Goal: Contribute content: Contribute content

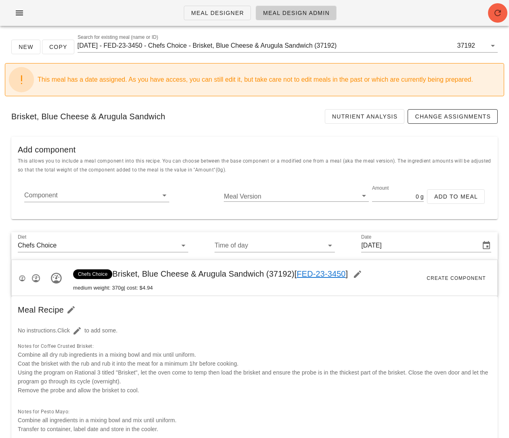
scroll to position [180, 0]
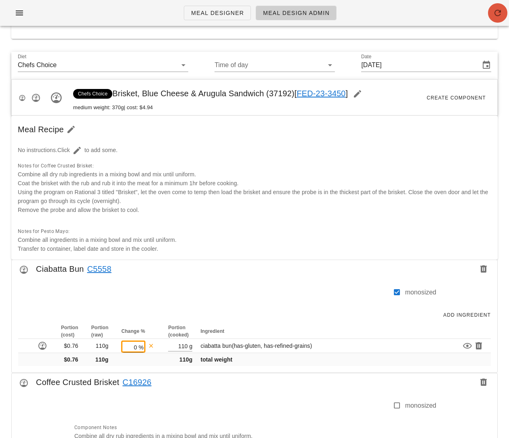
click at [500, 15] on icon "button" at bounding box center [498, 13] width 10 height 10
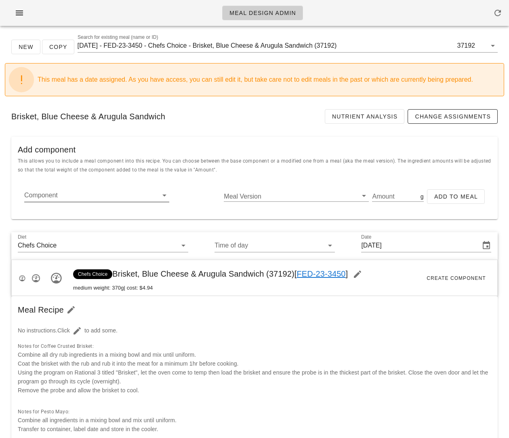
click at [120, 196] on input "Component" at bounding box center [90, 195] width 132 height 13
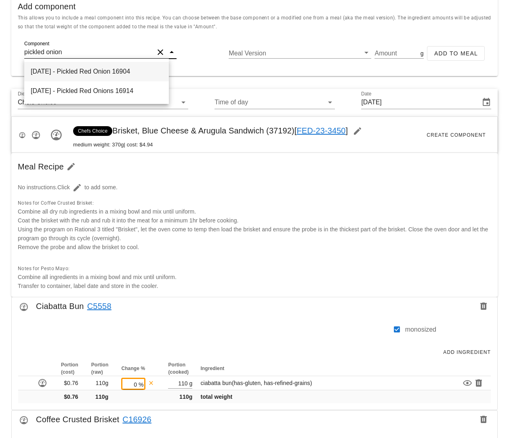
scroll to position [158, 0]
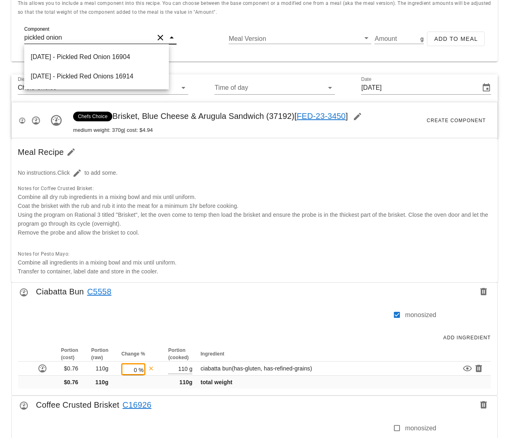
drag, startPoint x: 82, startPoint y: 40, endPoint x: 11, endPoint y: 38, distance: 71.6
click at [11, 38] on div "Component pickled onion Meal Version Amount g Add to Meal" at bounding box center [254, 42] width 487 height 39
click at [46, 40] on input "pickled onion" at bounding box center [89, 37] width 130 height 13
type input "pickled red onion"
drag, startPoint x: 87, startPoint y: 38, endPoint x: 1, endPoint y: 36, distance: 86.5
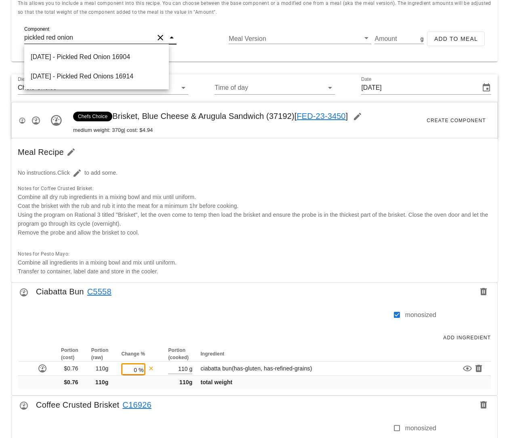
click at [1, 36] on div "New Copy Search for existing meal (name or ID) [DATE] - FED-23-3450 - Chefs Cho…" at bounding box center [254, 350] width 509 height 951
click at [105, 36] on input "Component" at bounding box center [90, 37] width 132 height 13
paste input "16904"
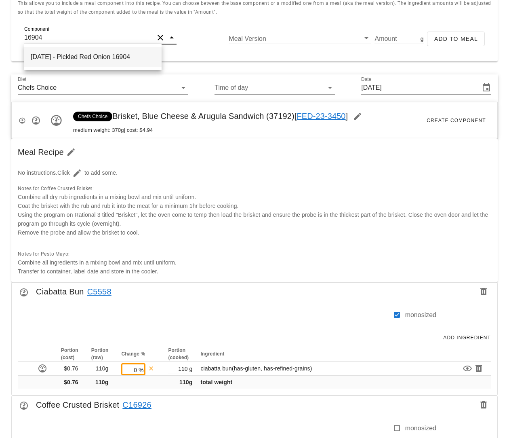
click at [101, 55] on div "[DATE] - Pickled Red Onion 16904" at bounding box center [92, 56] width 137 height 19
type input "Pickled Red Onion"
type input "1945"
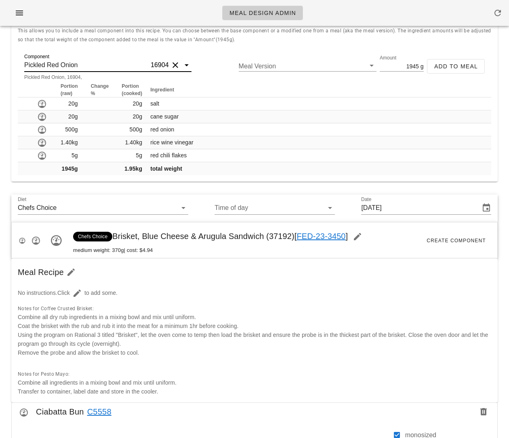
scroll to position [116, 0]
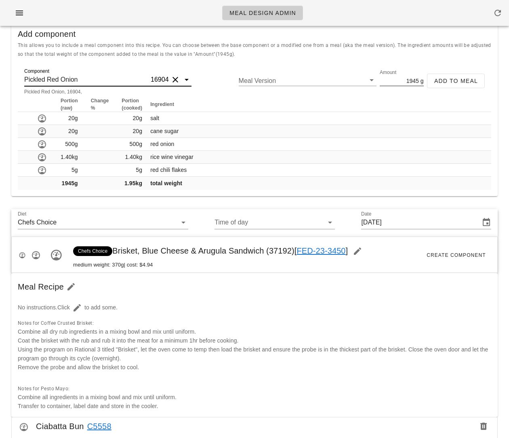
type input "Pickled Red Onion"
click at [409, 82] on input "1945" at bounding box center [399, 80] width 39 height 11
click at [415, 82] on input "1945" at bounding box center [399, 80] width 39 height 11
type input "10"
click at [445, 82] on span "Add to Meal" at bounding box center [456, 81] width 44 height 6
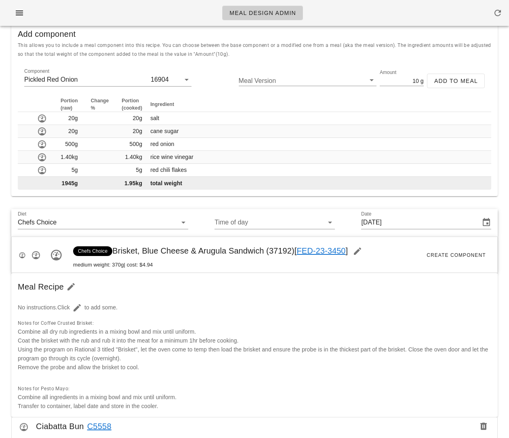
type input "0"
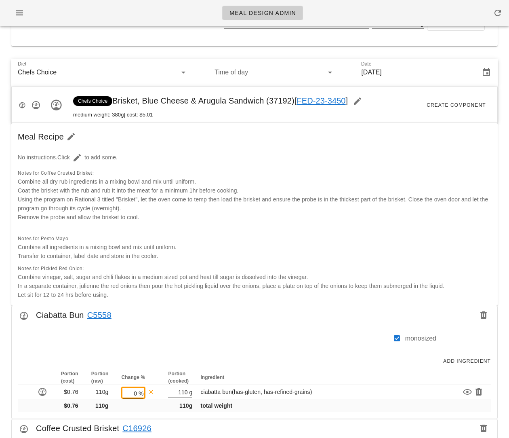
scroll to position [120, 0]
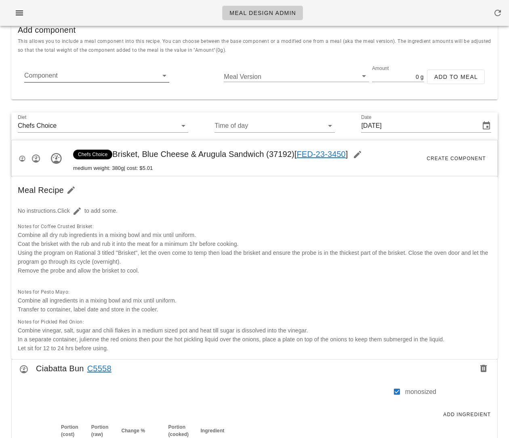
click at [94, 77] on input "Component" at bounding box center [90, 75] width 132 height 13
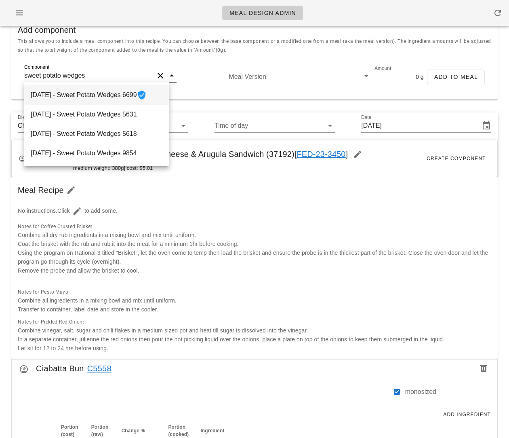
click at [116, 96] on div "[DATE] - Sweet Potato Wedges 6699" at bounding box center [96, 94] width 145 height 19
type input "Sweet Potato Wedges"
type input "105"
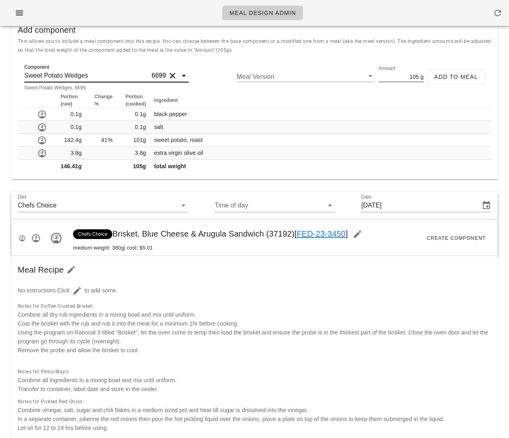
type input "Sweet Potato Wedges"
click at [399, 78] on input "105" at bounding box center [399, 76] width 40 height 11
type input "140"
click at [448, 74] on span "Add to Meal" at bounding box center [456, 77] width 44 height 6
type input "0"
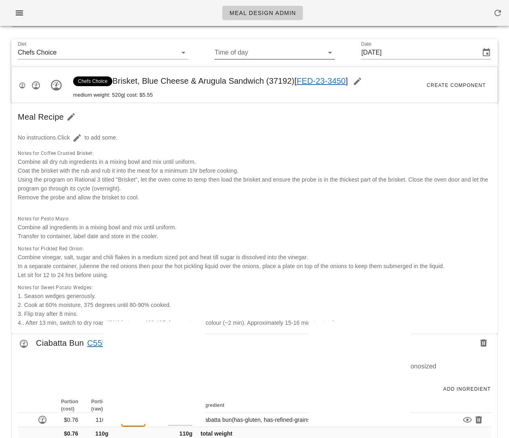
scroll to position [0, 0]
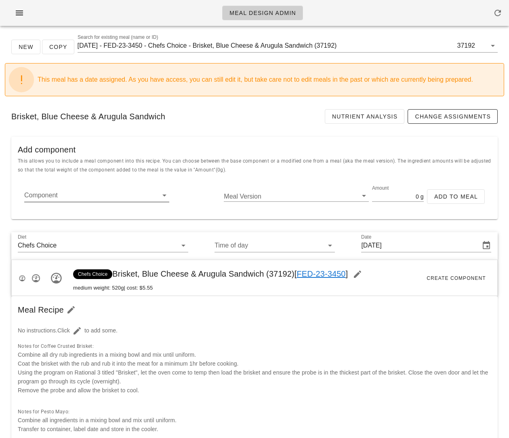
click at [94, 192] on input "Component" at bounding box center [90, 195] width 132 height 13
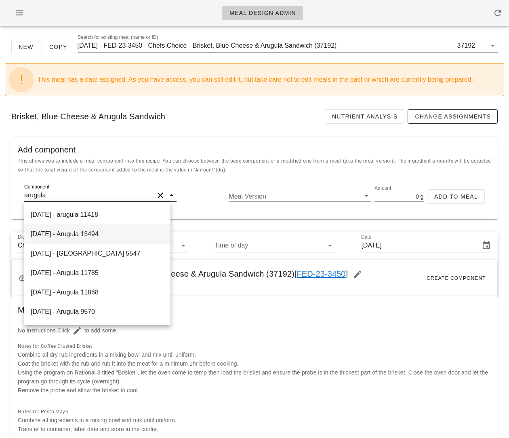
click at [113, 238] on div "[DATE] - Arugula 13494" at bounding box center [97, 233] width 146 height 19
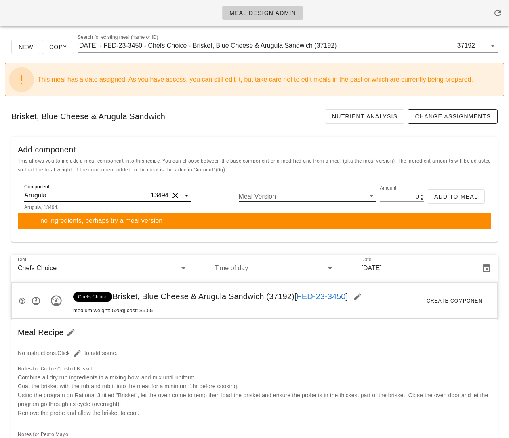
type input "Arugula"
click at [274, 193] on input "Meal Version" at bounding box center [301, 196] width 125 height 11
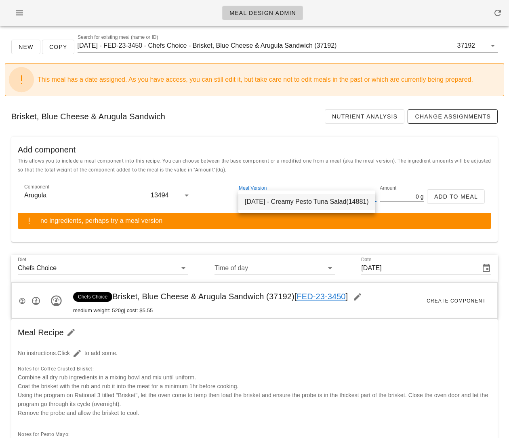
click at [272, 201] on div "[DATE] - Creamy Pesto Tuna Salad(14881)" at bounding box center [306, 202] width 137 height 16
type input "45"
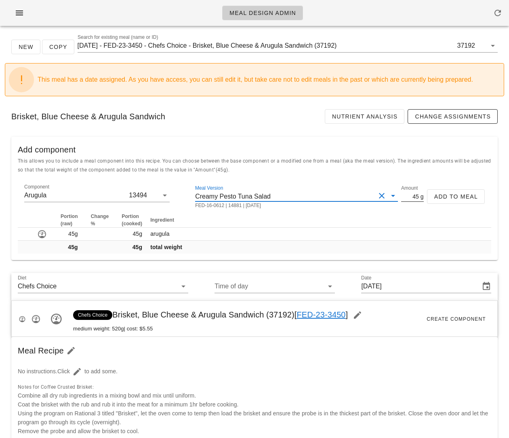
click at [408, 196] on input "45" at bounding box center [410, 196] width 18 height 11
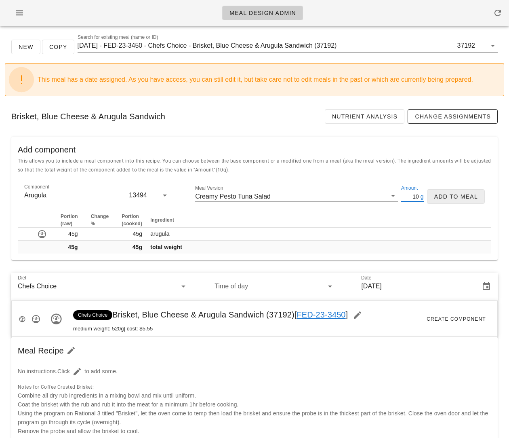
type input "10"
click at [466, 196] on span "Add to Meal" at bounding box center [456, 196] width 44 height 6
type input "0"
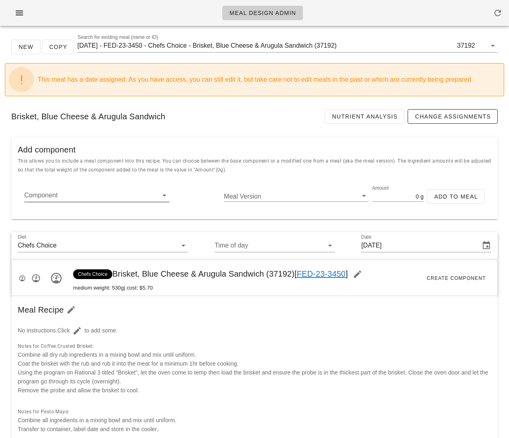
click at [126, 194] on input "Component" at bounding box center [90, 195] width 132 height 13
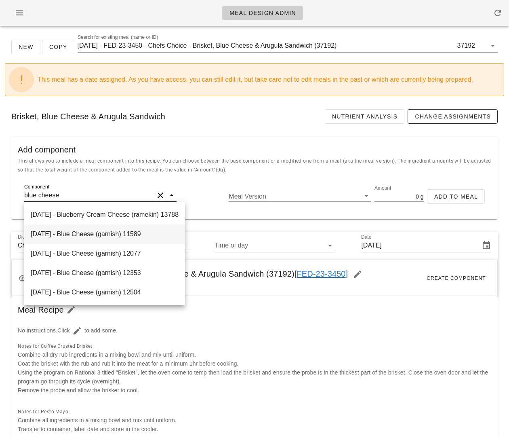
click at [142, 233] on div "[DATE] - Blue Cheese (garnish) 11589" at bounding box center [104, 233] width 161 height 19
type input "Blue Cheese (garnish)"
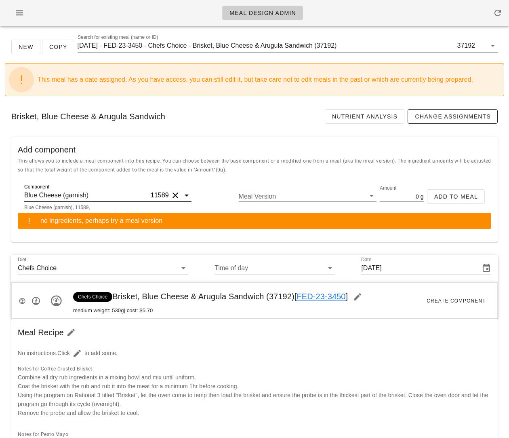
click at [105, 194] on input "Blue Cheese (garnish)" at bounding box center [86, 195] width 125 height 13
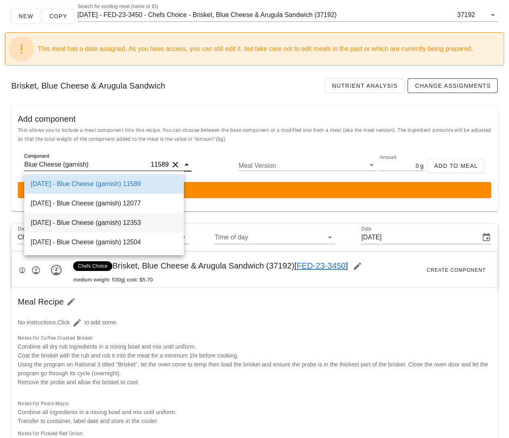
scroll to position [42, 0]
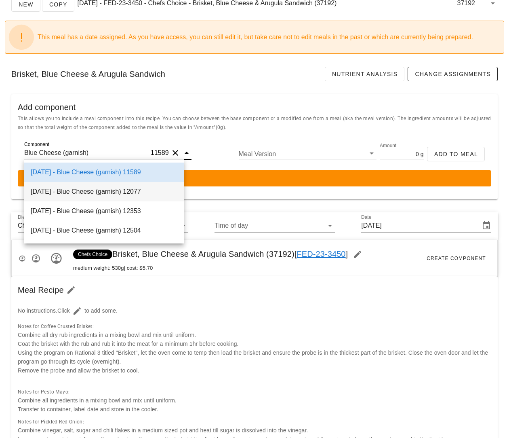
click at [117, 196] on div "[DATE] - Blue Cheese (garnish) 12077" at bounding box center [104, 191] width 160 height 19
type input "25"
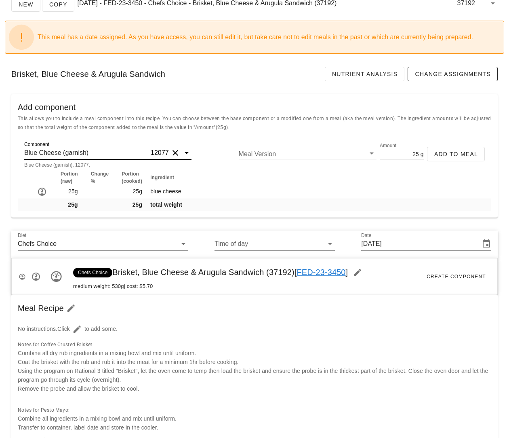
type input "Blue Cheese (garnish)"
click at [413, 153] on input "25" at bounding box center [399, 153] width 39 height 11
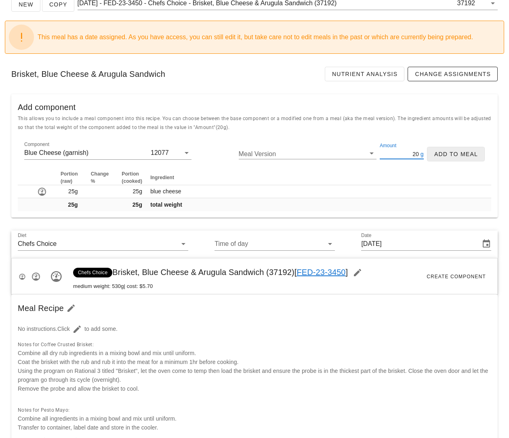
type input "20"
click at [466, 156] on span "Add to Meal" at bounding box center [456, 154] width 44 height 6
type input "0"
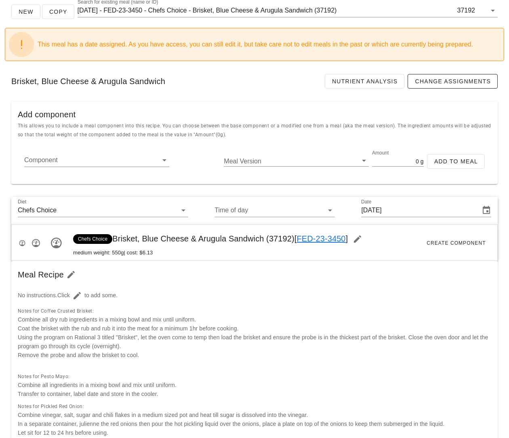
scroll to position [91, 0]
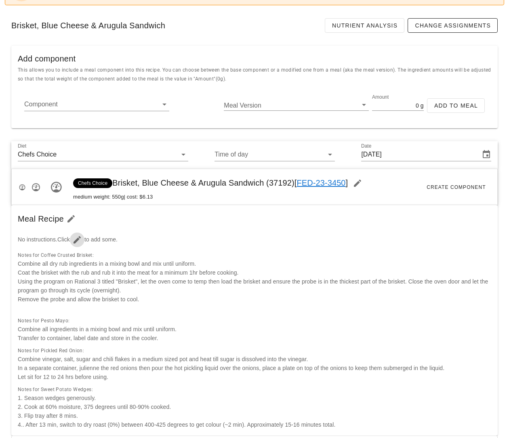
click at [80, 238] on icon "button" at bounding box center [77, 240] width 10 height 10
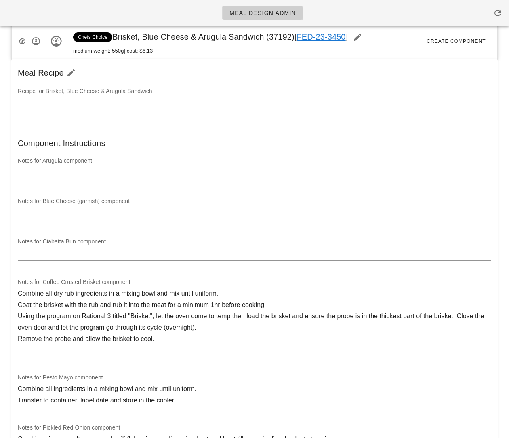
scroll to position [200, 0]
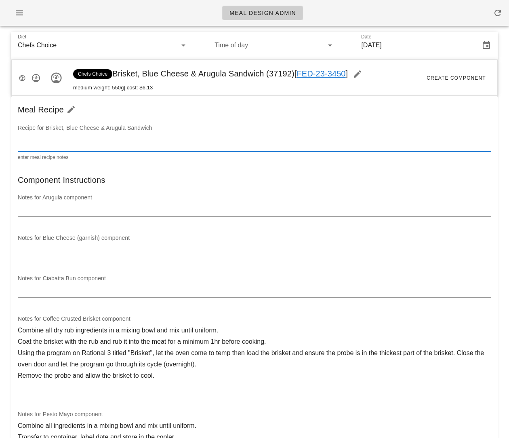
click at [68, 147] on textarea at bounding box center [255, 145] width 474 height 13
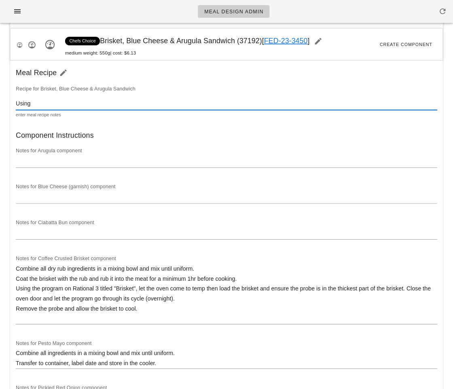
scroll to position [211, 0]
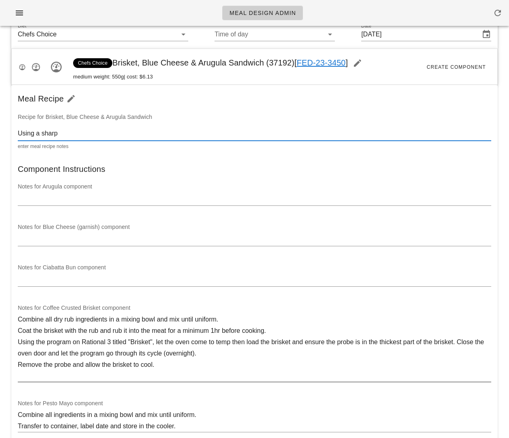
click at [428, 384] on div at bounding box center [255, 386] width 474 height 6
click at [84, 130] on textarea "Using a sharp" at bounding box center [255, 134] width 474 height 13
click at [124, 140] on div "Using a sharp" at bounding box center [255, 134] width 474 height 13
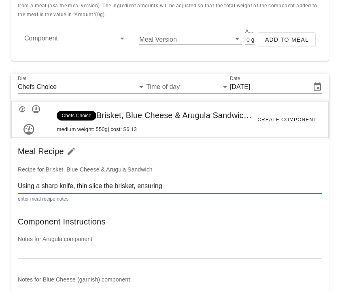
scroll to position [194, 0]
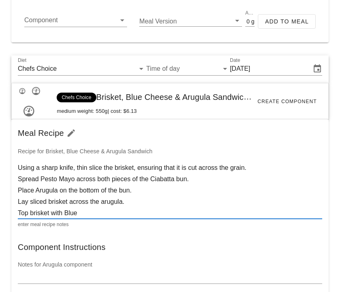
click at [43, 178] on textarea "Using a sharp knife, thin slice the brisket, ensuring that it is cut across the…" at bounding box center [170, 190] width 304 height 57
click at [62, 179] on textarea "Using a sharp knife, thin slice the brisket, ensuring that it is cut across the…" at bounding box center [170, 190] width 304 height 57
click at [152, 179] on textarea "Using a sharp knife, thin slice the brisket, ensuring that it is cut across the…" at bounding box center [170, 190] width 304 height 57
click at [42, 191] on textarea "Using a sharp knife, thin slice the brisket, ensuring that it is cut across the…" at bounding box center [170, 190] width 304 height 57
click at [70, 212] on textarea "Using a sharp knife, thin slice the brisket, ensuring that it is cut across the…" at bounding box center [170, 190] width 304 height 57
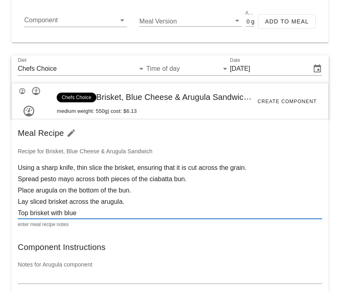
click at [87, 213] on textarea "Using a sharp knife, thin slice the brisket, ensuring that it is cut across the…" at bounding box center [170, 190] width 304 height 57
click at [171, 213] on textarea "Using a sharp knife, thin slice the brisket, ensuring that it is cut across the…" at bounding box center [170, 190] width 304 height 57
click at [206, 212] on textarea "Using a sharp knife, thin slice the brisket, ensuring that it is cut across the…" at bounding box center [170, 190] width 304 height 57
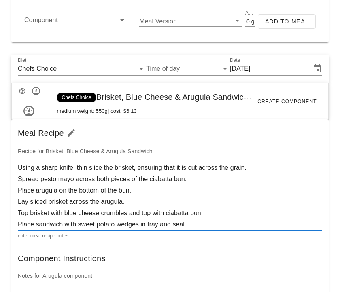
click at [269, 172] on textarea "Using a sharp knife, thin slice the brisket, ensuring that it is cut across the…" at bounding box center [170, 196] width 304 height 68
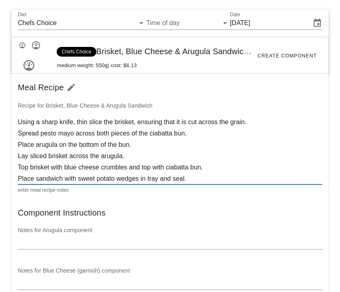
scroll to position [240, 0]
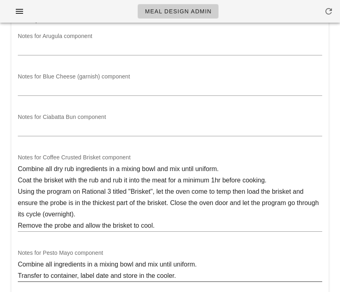
scroll to position [282, 0]
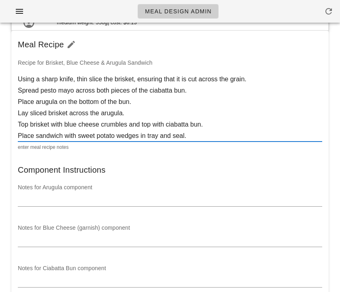
click at [128, 125] on textarea "Using a sharp knife, thin slice the brisket, ensuring that it is cut across the…" at bounding box center [170, 108] width 304 height 68
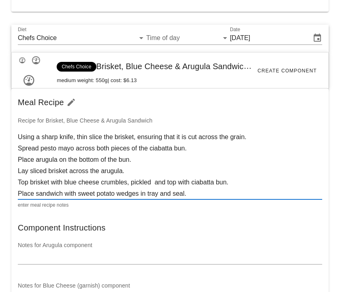
scroll to position [247, 0]
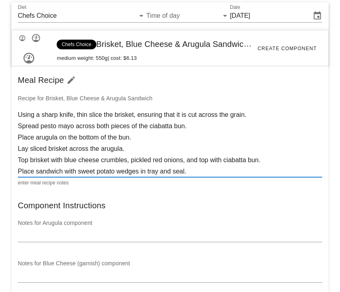
click at [130, 160] on textarea "Using a sharp knife, thin slice the brisket, ensuring that it is cut across the…" at bounding box center [170, 143] width 304 height 68
click at [197, 165] on textarea "Using a sharp knife, thin slice the brisket, ensuring that it is cut across the…" at bounding box center [170, 143] width 304 height 68
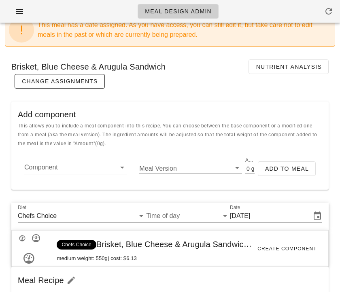
scroll to position [0, 0]
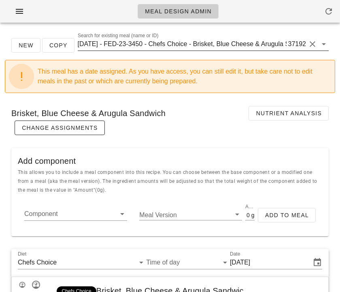
type textarea "Using a sharp knife, thin slice the brisket, ensuring that it is cut across the…"
click at [288, 42] on div "37192" at bounding box center [296, 44] width 20 height 8
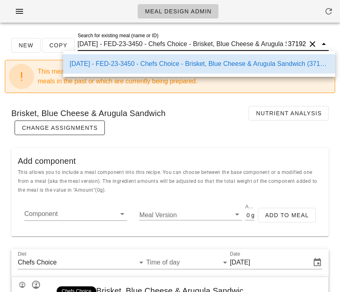
scroll to position [0, 61]
click at [269, 44] on input "[DATE] - FED-23-3450 - Chefs Choice - Brisket, Blue Cheese & Arugula Sandwich (…" at bounding box center [182, 44] width 209 height 13
drag, startPoint x: 267, startPoint y: 44, endPoint x: 284, endPoint y: 44, distance: 17.0
click at [284, 44] on input "[DATE] - FED-23-3450 - Chefs Choice - Brisket, Blue Cheese & Arugula Sandwich (…" at bounding box center [182, 44] width 209 height 13
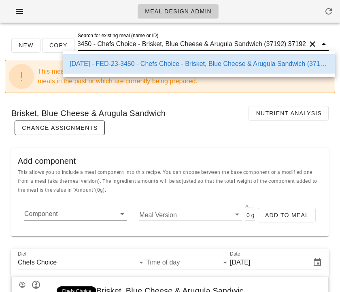
click at [203, 107] on div "Brisket, Blue Cheese & Arugula Sandwich Nutrient Analysis Change Assignments" at bounding box center [170, 120] width 330 height 42
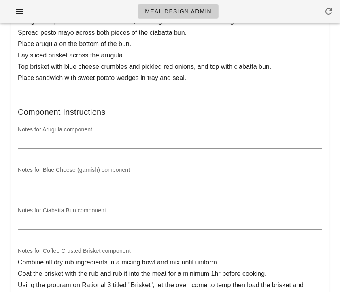
scroll to position [188, 0]
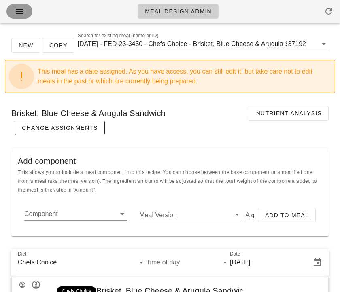
click at [14, 7] on span "button" at bounding box center [19, 11] width 13 height 10
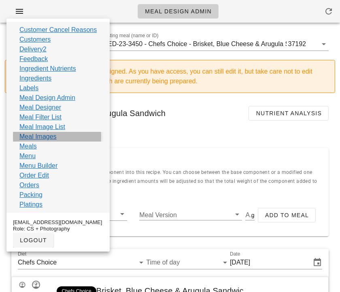
click at [39, 135] on link "Meal Images" at bounding box center [37, 137] width 37 height 10
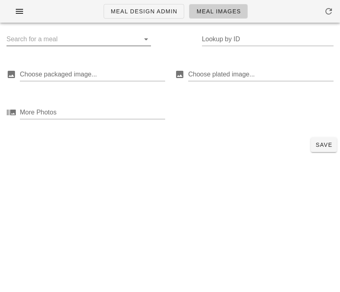
click at [75, 36] on input "text" at bounding box center [71, 39] width 131 height 13
paste input "37192"
type input "37192"
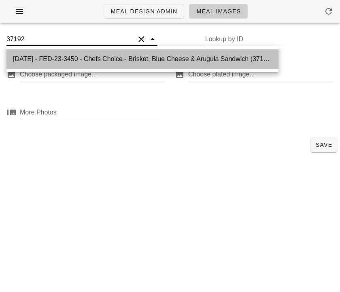
click at [78, 60] on div "2025-01-05 - FED-23-3450 - Chefs Choice - Brisket, Blue Cheese & Arugula Sandwi…" at bounding box center [142, 59] width 259 height 8
type input "37192"
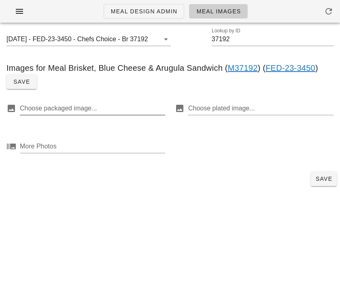
click at [101, 105] on div at bounding box center [91, 108] width 143 height 13
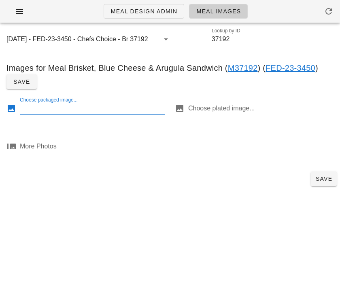
click at [61, 108] on div at bounding box center [91, 108] width 143 height 13
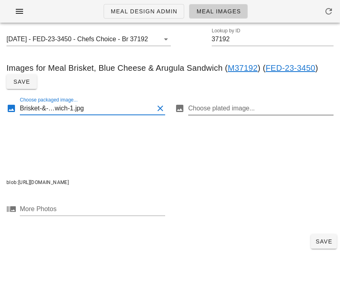
click at [263, 107] on div at bounding box center [259, 108] width 143 height 13
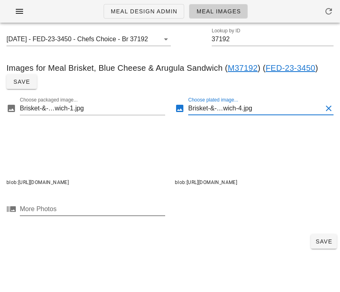
click at [96, 215] on div at bounding box center [91, 208] width 143 height 13
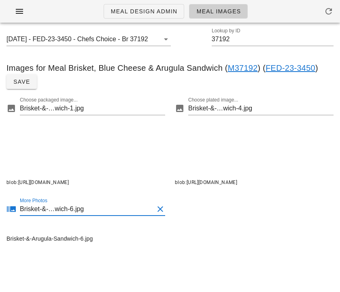
scroll to position [45, 0]
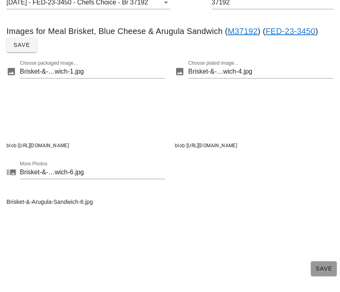
click at [319, 268] on span "Save" at bounding box center [323, 268] width 19 height 6
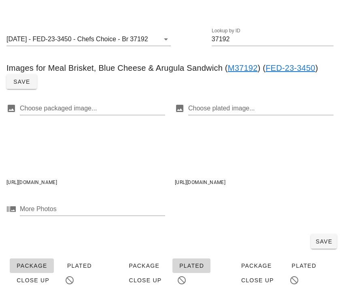
scroll to position [72, 0]
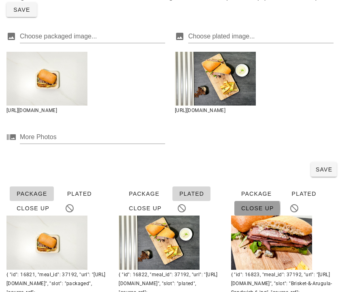
click at [266, 211] on span "Close Up" at bounding box center [256, 208] width 33 height 6
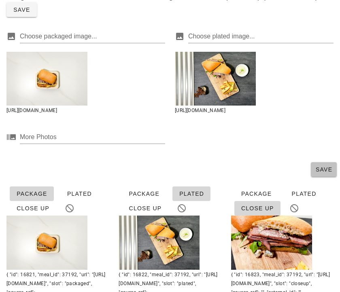
click at [319, 173] on span "Save" at bounding box center [323, 169] width 19 height 6
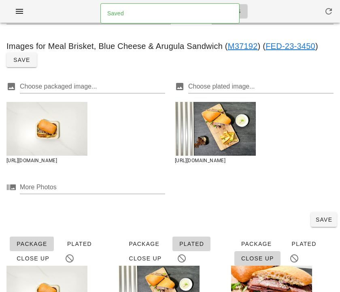
scroll to position [0, 0]
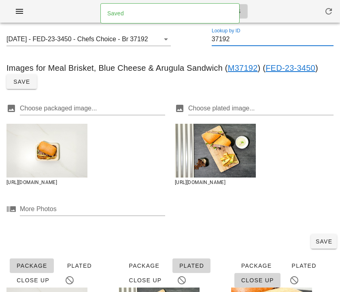
click at [225, 40] on input "37192" at bounding box center [272, 39] width 122 height 13
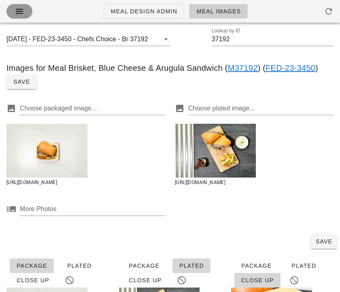
click at [23, 9] on icon "button" at bounding box center [20, 11] width 10 height 10
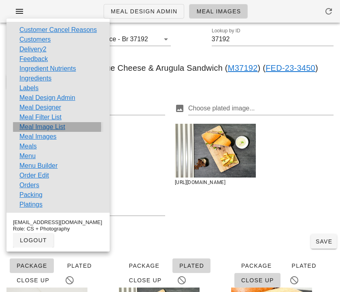
click at [55, 126] on link "Meal Image List" at bounding box center [42, 127] width 46 height 10
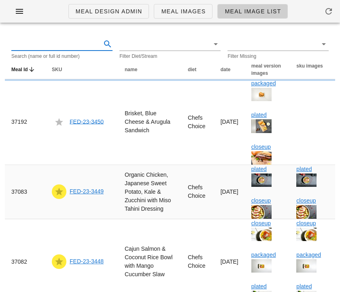
click at [74, 50] on div at bounding box center [61, 44] width 101 height 13
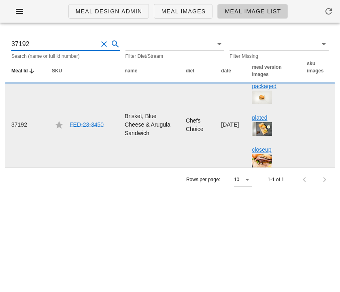
type input "37192"
click at [88, 126] on link "FED-23-3450" at bounding box center [87, 124] width 34 height 6
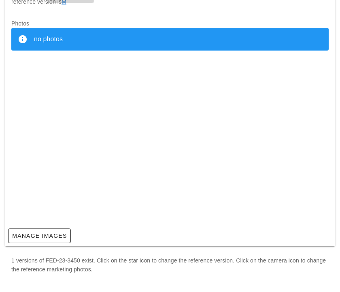
scroll to position [186, 0]
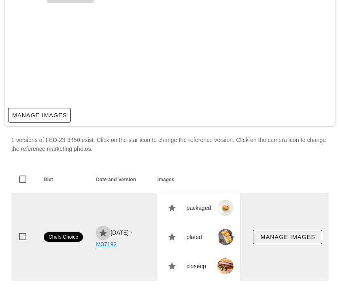
click at [101, 232] on icon "button" at bounding box center [103, 233] width 10 height 10
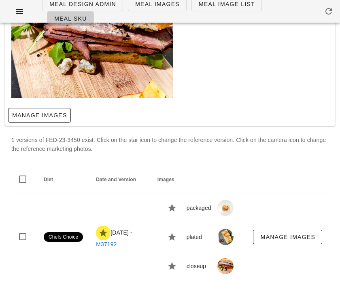
scroll to position [0, 0]
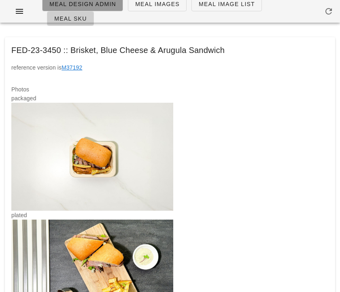
click at [99, 6] on span "Meal Design Admin" at bounding box center [82, 4] width 67 height 6
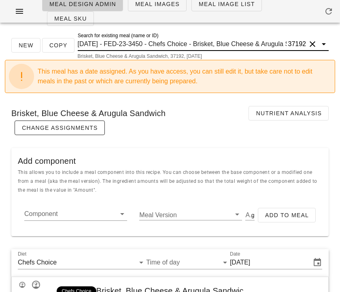
click at [144, 46] on input "2025-01-05 - FED-23-3450 - Chefs Choice - Brisket, Blue Cheese & Arugula Sandwi…" at bounding box center [182, 44] width 209 height 13
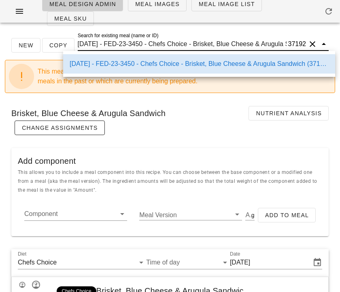
paste input "37192"
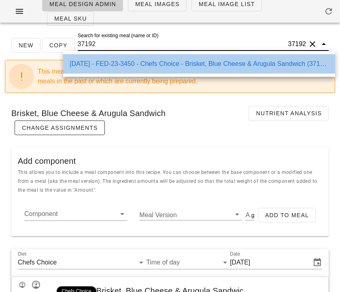
click at [155, 61] on div "2025-01-05 - FED-23-3450 - Chefs Choice - Brisket, Blue Cheese & Arugula Sandwi…" at bounding box center [199, 64] width 259 height 8
type input "2025-01-05 - FED-23-3450 - Chefs Choice - Brisket, Blue Cheese & Arugula Sandwi…"
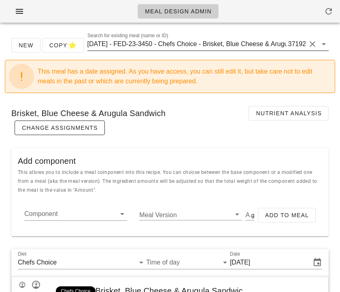
click at [207, 42] on input "[DATE] - FED-23-3450 - Chefs Choice - Brisket, Blue Cheese & Arugula Sandwich (…" at bounding box center [186, 44] width 199 height 13
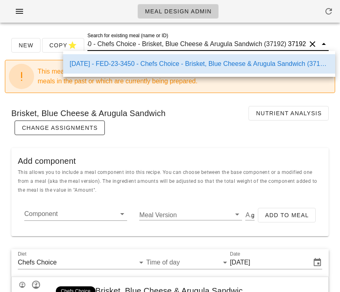
scroll to position [0, 70]
drag, startPoint x: 215, startPoint y: 43, endPoint x: 285, endPoint y: 44, distance: 69.9
click at [285, 44] on input "[DATE] - FED-23-3450 - Chefs Choice - Brisket, Blue Cheese & Arugula Sandwich (…" at bounding box center [186, 44] width 199 height 13
click at [196, 124] on div "Brisket, Blue Cheese & Arugula Sandwich Nutrient Analysis Change Assignments" at bounding box center [170, 120] width 330 height 42
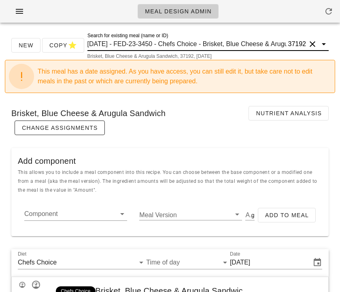
click at [148, 44] on input "[DATE] - FED-23-3450 - Chefs Choice - Brisket, Blue Cheese & Arugula Sandwich (…" at bounding box center [186, 44] width 199 height 13
click at [148, 44] on input "2025-01-05 - FED-23-3450 - Chefs Choice - Brisket, Blue Cheese & Arugula Sandwi…" at bounding box center [186, 44] width 199 height 13
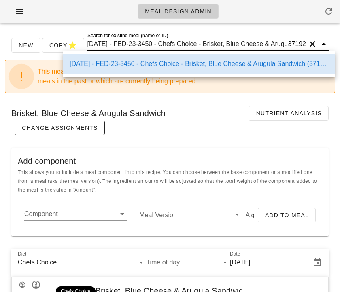
click at [148, 44] on input "2025-01-05 - FED-23-3450 - Chefs Choice - Brisket, Blue Cheese & Arugula Sandwi…" at bounding box center [186, 44] width 199 height 13
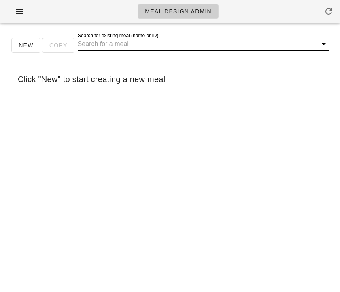
click at [142, 44] on input "Search for existing meal (name or ID)" at bounding box center [197, 44] width 238 height 13
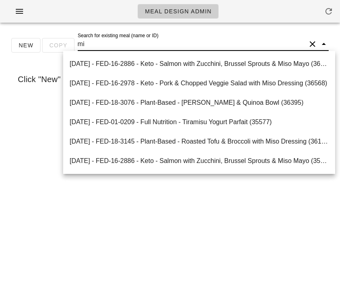
type input "m"
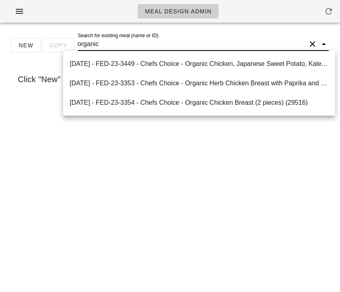
type input "organic"
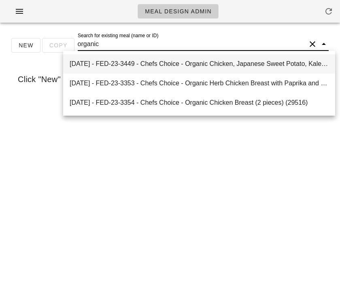
click at [271, 67] on div "2025-01-05 - FED-23-3449 - Chefs Choice - Organic Chicken, Japanese Sweet Potat…" at bounding box center [199, 64] width 259 height 8
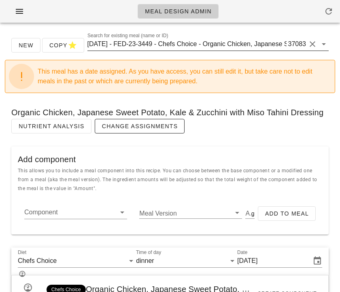
click at [174, 47] on input "2025-01-05 - FED-23-3449 - Chefs Choice - Organic Chicken, Japanese Sweet Potat…" at bounding box center [186, 44] width 199 height 13
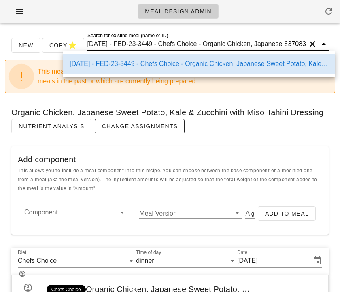
click at [192, 45] on input "2025-01-05 - FED-23-3449 - Chefs Choice - Organic Chicken, Japanese Sweet Potat…" at bounding box center [186, 44] width 199 height 13
drag, startPoint x: 213, startPoint y: 44, endPoint x: 263, endPoint y: 43, distance: 50.5
click at [263, 43] on input "2025-01-05 - FED-23-3449 - Chefs Choice - Organic Chicken, Japanese Sweet Potat…" at bounding box center [186, 44] width 199 height 13
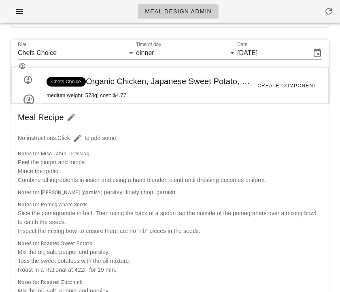
scroll to position [0, 0]
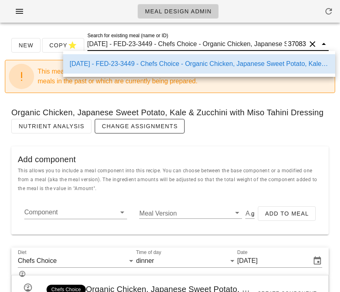
click at [175, 44] on input "2025-01-05 - FED-23-3449 - Chefs Choice - Organic Chicken, Japanese Sweet Potat…" at bounding box center [186, 44] width 199 height 13
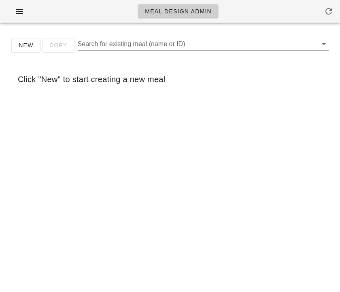
click at [194, 45] on input "Search for existing meal (name or ID)" at bounding box center [197, 44] width 238 height 13
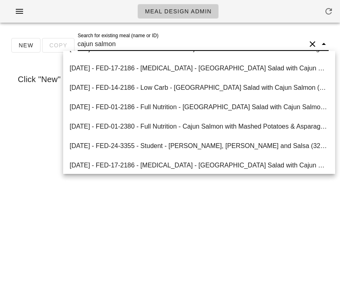
scroll to position [157, 0]
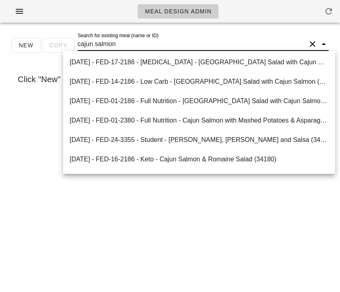
type input "cajun salmon"
click at [129, 43] on input "cajun salmon" at bounding box center [192, 44] width 228 height 13
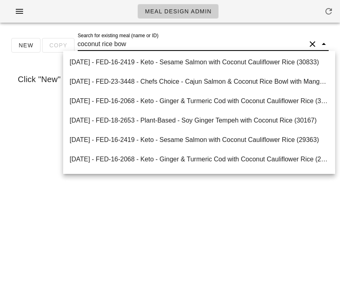
scroll to position [0, 0]
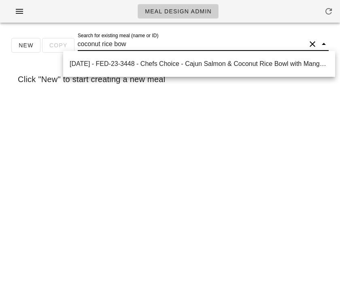
type input "coconut rice bowl"
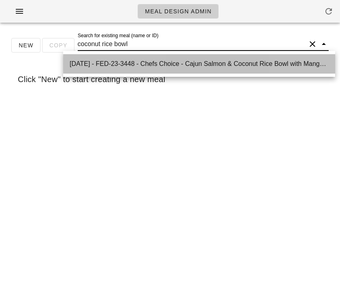
click at [165, 59] on div "2025-01-05 - FED-23-3448 - Chefs Choice - Cajun Salmon & Coconut Rice Bowl with…" at bounding box center [199, 63] width 259 height 17
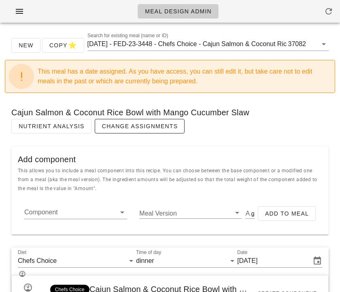
drag, startPoint x: 9, startPoint y: 111, endPoint x: 255, endPoint y: 113, distance: 246.2
click at [255, 113] on div "Cajun Salmon & Coconut Rice Bowl with Mango Cucumber Slaw Nutrient Analysis Cha…" at bounding box center [170, 119] width 330 height 40
copy div "Cajun Salmon & Coconut Rice Bowl with Mango Cucumber Slaw"
click at [219, 127] on div "Cajun Salmon & Coconut Rice Bowl with Mango Cucumber Slaw Nutrient Analysis Cha…" at bounding box center [170, 119] width 330 height 40
